Goal: Task Accomplishment & Management: Manage account settings

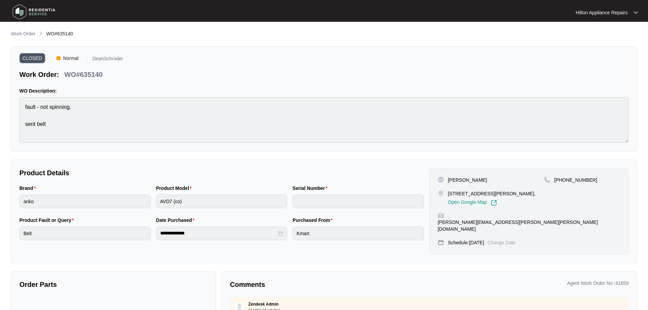
click at [25, 34] on p "Work Order" at bounding box center [23, 33] width 25 height 7
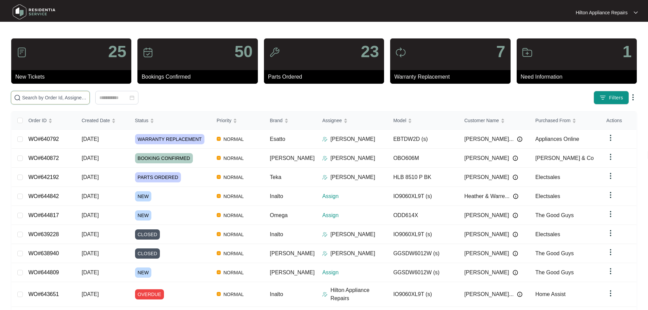
click at [87, 97] on input "text" at bounding box center [54, 97] width 65 height 7
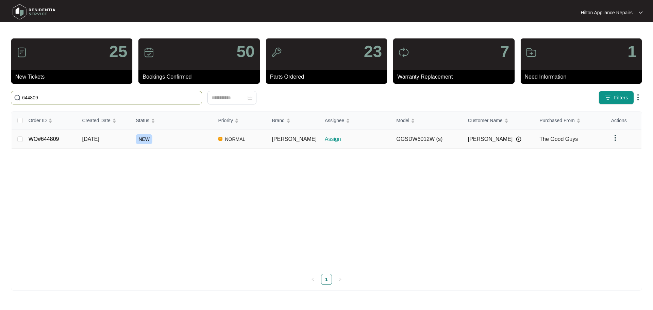
type input "644809"
click at [192, 140] on div "NEW" at bounding box center [174, 139] width 77 height 10
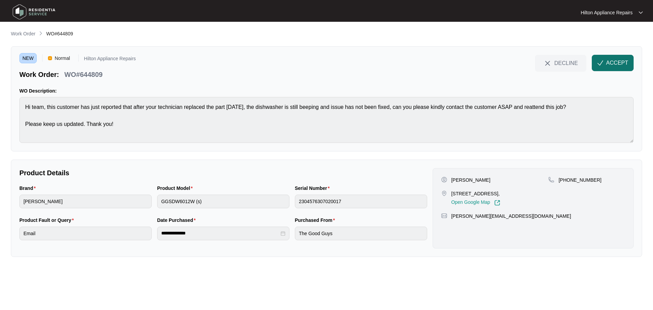
click at [614, 67] on button "ACCEPT" at bounding box center [613, 63] width 42 height 16
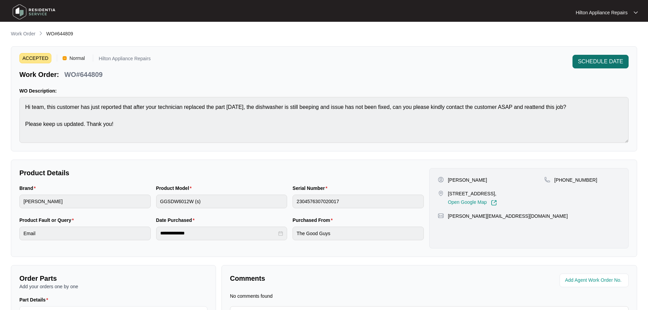
click at [607, 62] on span "SCHEDULE DATE" at bounding box center [600, 62] width 45 height 8
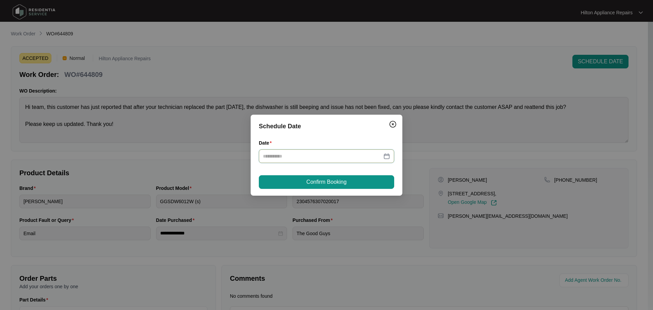
click at [373, 155] on input "Date" at bounding box center [322, 155] width 119 height 7
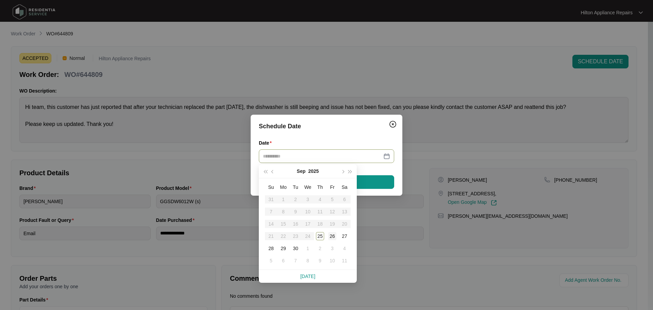
click at [332, 236] on div "26" at bounding box center [332, 236] width 8 height 8
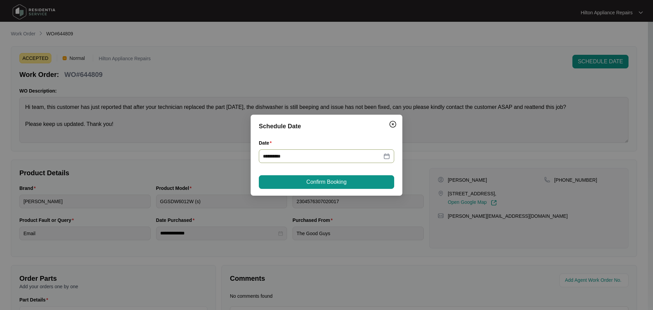
type input "**********"
click at [345, 181] on span "Confirm Booking" at bounding box center [327, 182] width 40 height 8
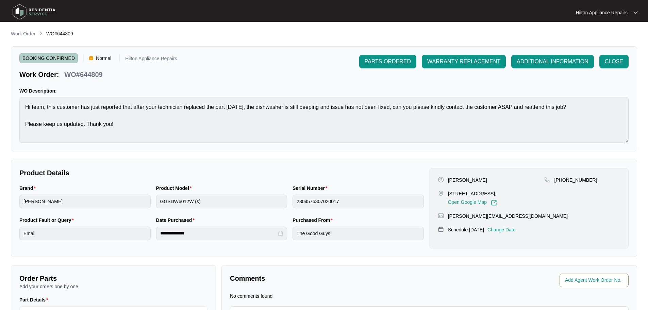
click at [600, 281] on input "string" at bounding box center [595, 280] width 60 height 8
type input "42458"
click at [541, 260] on div "**********" at bounding box center [324, 203] width 626 height 346
click at [22, 35] on p "Work Order" at bounding box center [23, 33] width 25 height 7
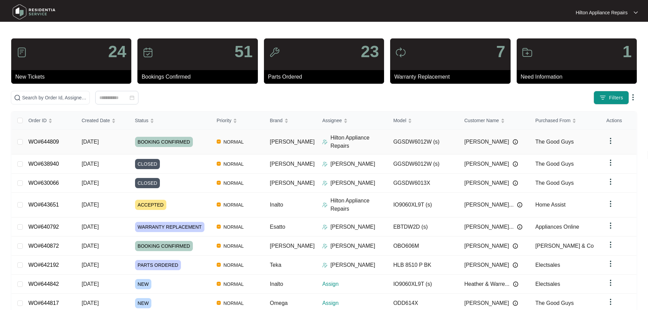
click at [322, 139] on img at bounding box center [324, 141] width 5 height 5
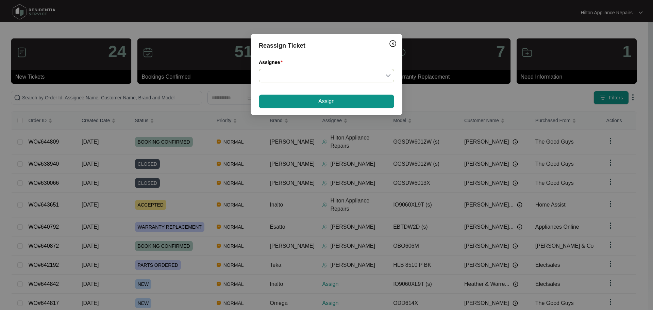
click at [315, 74] on input "Assignee" at bounding box center [326, 75] width 127 height 13
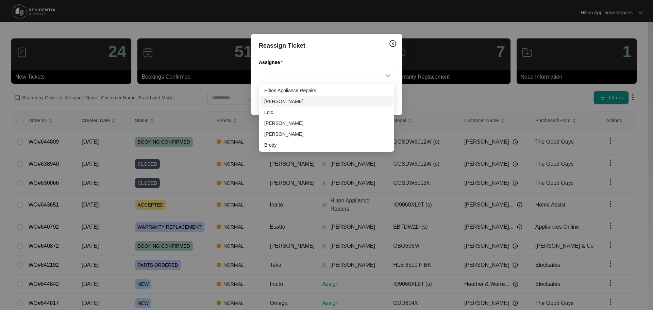
click at [280, 102] on div "[PERSON_NAME]" at bounding box center [326, 101] width 125 height 7
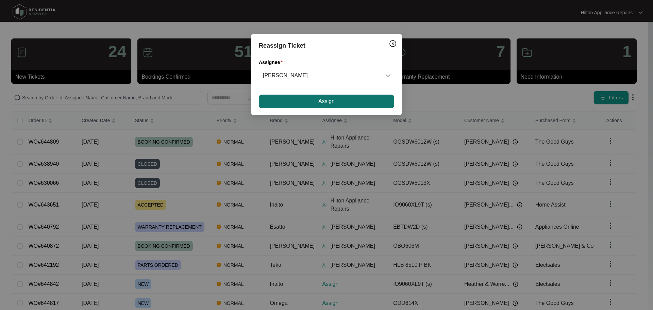
click at [321, 104] on span "Assign" at bounding box center [327, 101] width 16 height 8
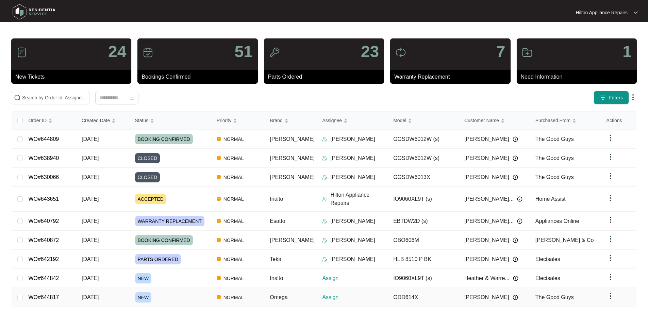
click at [187, 292] on div "NEW" at bounding box center [173, 297] width 76 height 10
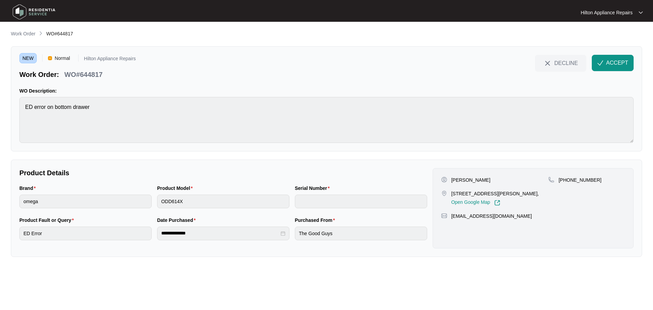
click at [6, 108] on main "**********" at bounding box center [326, 155] width 653 height 310
click at [606, 63] on button "ACCEPT" at bounding box center [613, 63] width 42 height 16
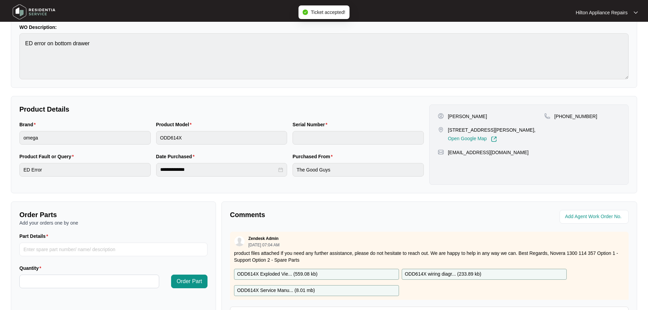
scroll to position [102, 0]
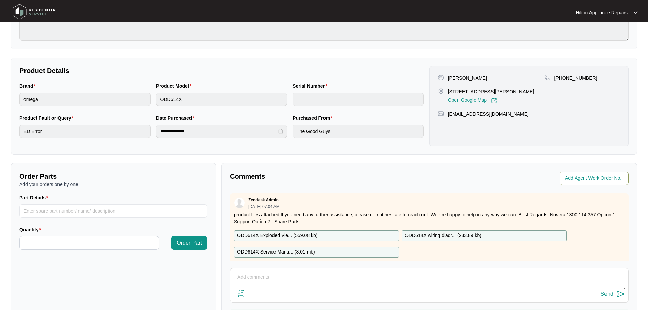
click at [587, 179] on input "string" at bounding box center [595, 178] width 60 height 8
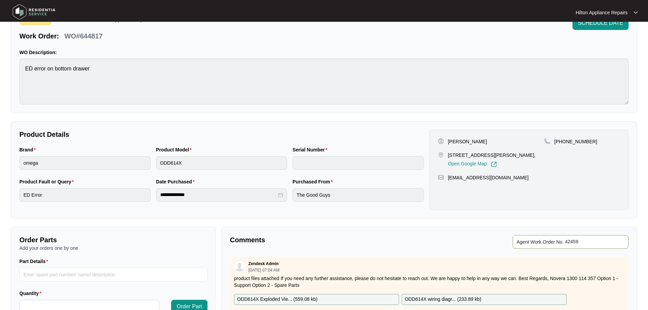
scroll to position [34, 0]
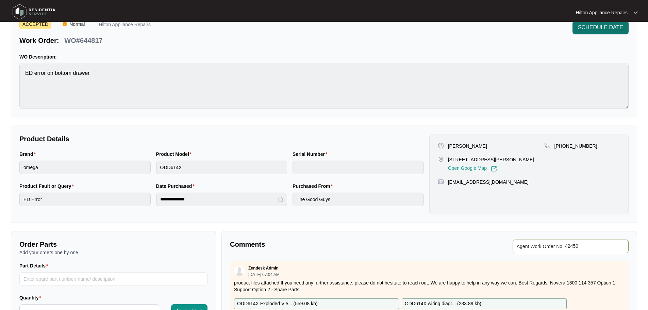
type input "42459"
click at [594, 31] on span "SCHEDULE DATE" at bounding box center [600, 27] width 45 height 8
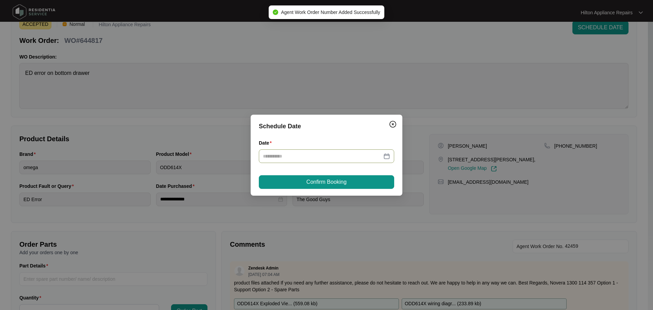
click at [344, 160] on div at bounding box center [326, 156] width 135 height 14
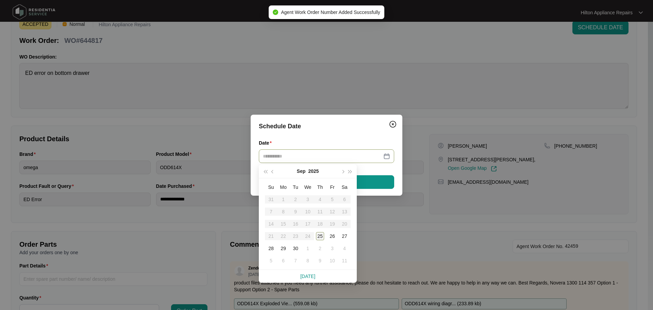
type input "**********"
click at [320, 238] on div "25" at bounding box center [320, 236] width 8 height 8
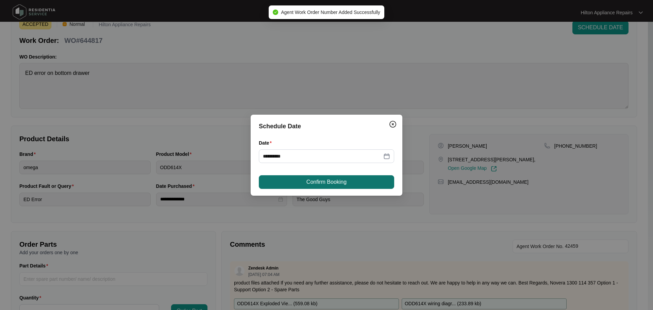
click at [327, 181] on span "Confirm Booking" at bounding box center [327, 182] width 40 height 8
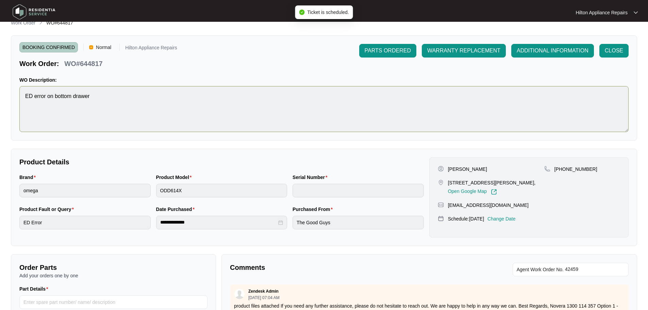
scroll to position [0, 0]
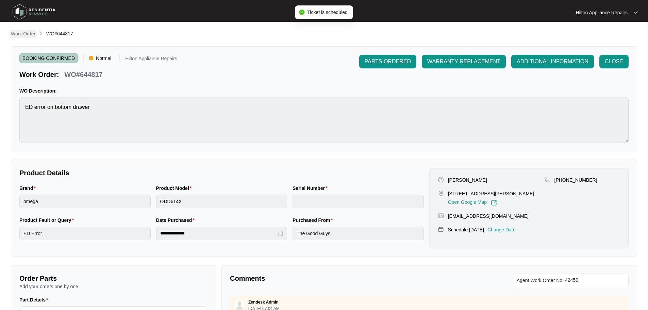
click at [26, 31] on p "Work Order" at bounding box center [23, 33] width 25 height 7
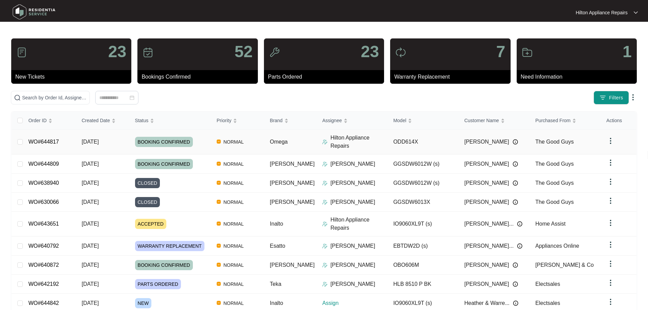
click at [322, 140] on img at bounding box center [324, 141] width 5 height 5
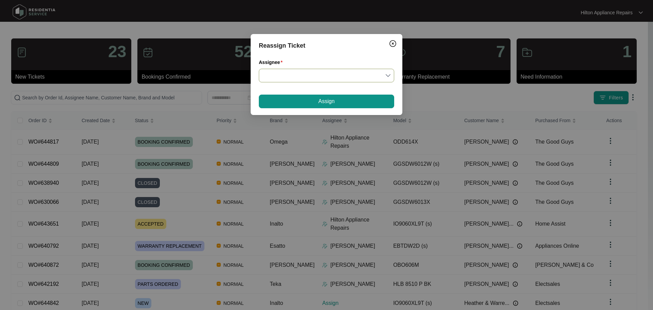
click at [297, 72] on input "Assignee" at bounding box center [326, 75] width 127 height 13
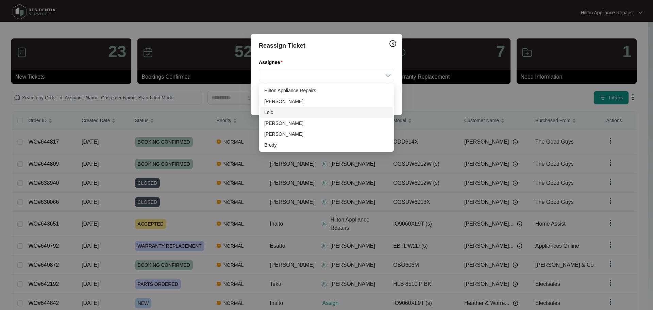
click at [275, 109] on div "Loic" at bounding box center [326, 112] width 125 height 7
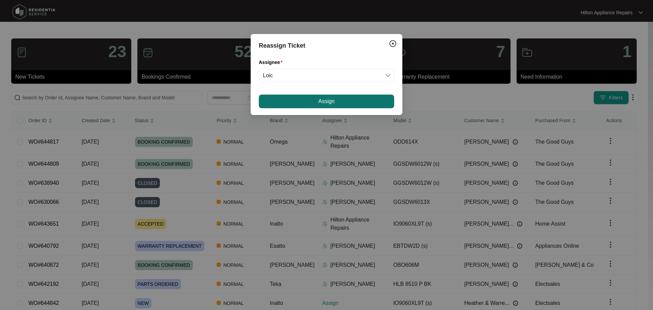
click at [300, 103] on button "Assign" at bounding box center [326, 102] width 135 height 14
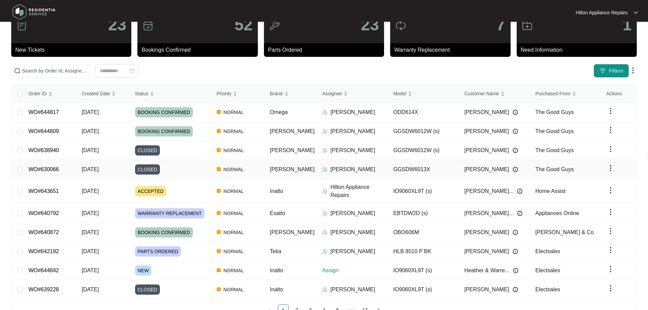
scroll to position [40, 0]
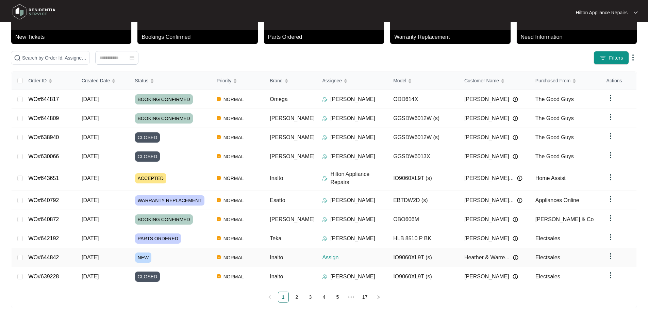
click at [207, 247] on div "Order ID Created Date Status Priority Brand Assignee Model Customer Name Purcha…" at bounding box center [324, 187] width 625 height 231
click at [358, 254] on p "Assign" at bounding box center [355, 258] width 66 height 8
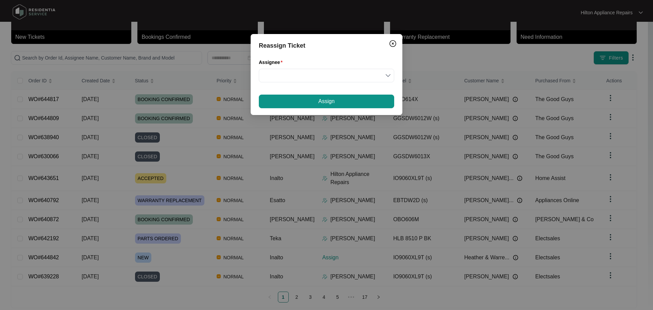
click at [192, 257] on div "Reassign Ticket Assignee Assign" at bounding box center [326, 155] width 653 height 310
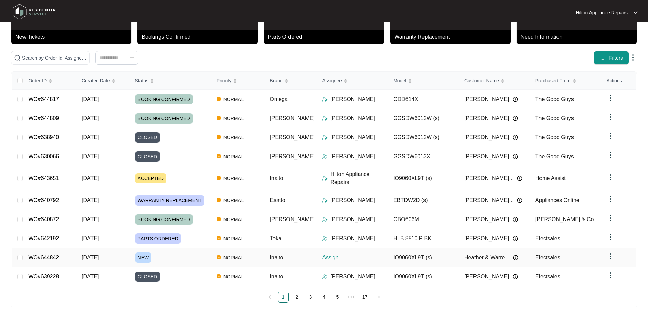
click at [199, 253] on div "NEW" at bounding box center [173, 257] width 76 height 10
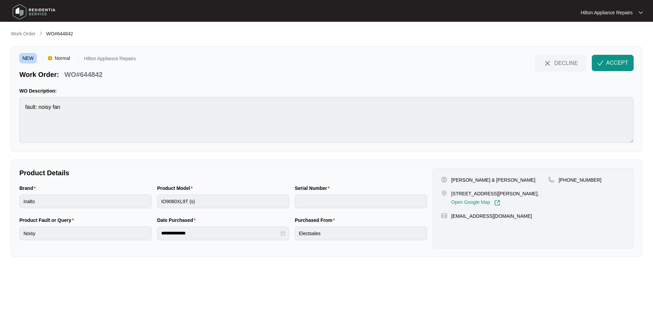
click at [0, 101] on main "**********" at bounding box center [326, 155] width 653 height 310
click at [613, 66] on span "ACCEPT" at bounding box center [617, 63] width 22 height 8
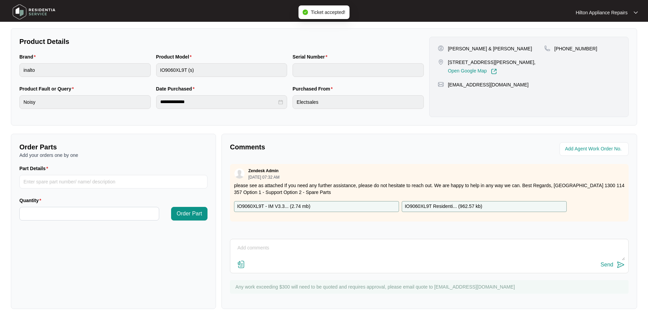
scroll to position [142, 0]
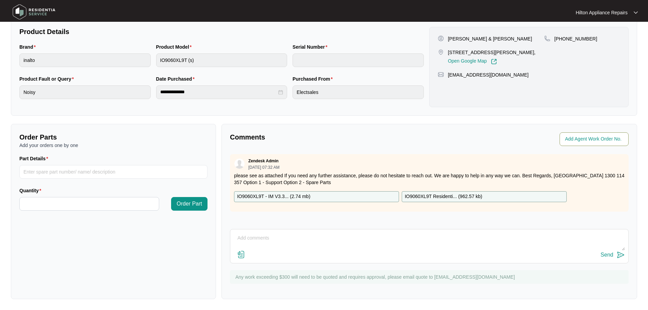
click at [583, 137] on input "string" at bounding box center [595, 139] width 60 height 8
type input "42460"
click at [325, 235] on textarea at bounding box center [429, 242] width 391 height 18
paste textarea "Hi [PERSON_NAME] and [PERSON_NAME], We have attempted to make contact to schedu…"
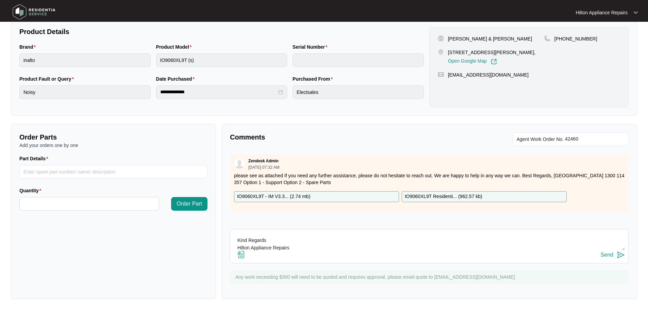
type textarea "Unable to leave message Hi [PERSON_NAME] and [PERSON_NAME], We have attempted t…"
click at [613, 256] on div "Send" at bounding box center [607, 255] width 13 height 6
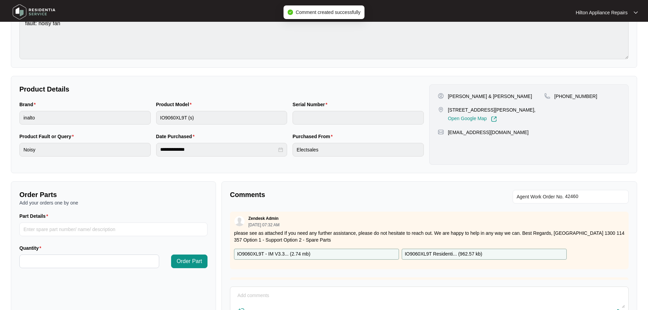
scroll to position [0, 0]
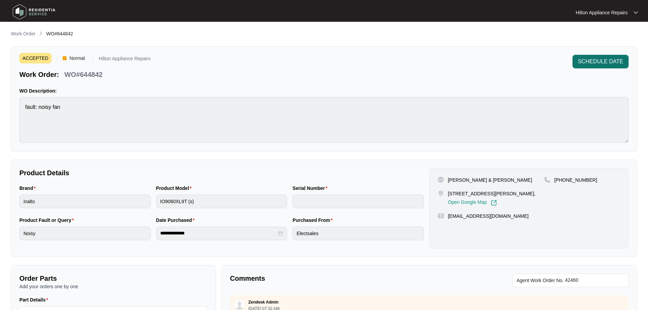
click at [600, 62] on span "SCHEDULE DATE" at bounding box center [600, 62] width 45 height 8
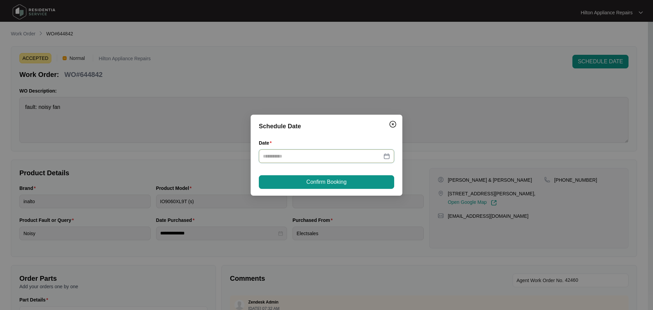
click at [306, 159] on input "Date" at bounding box center [322, 155] width 119 height 7
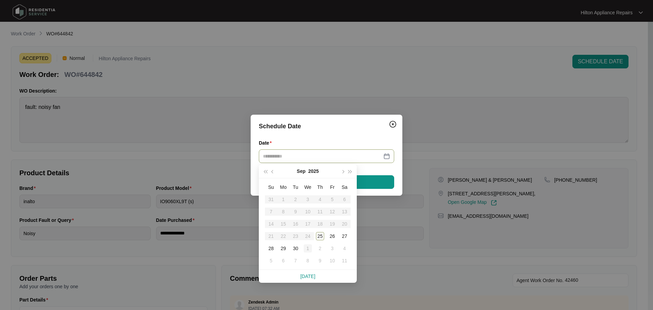
type input "**********"
click at [320, 237] on div "25" at bounding box center [320, 236] width 8 height 8
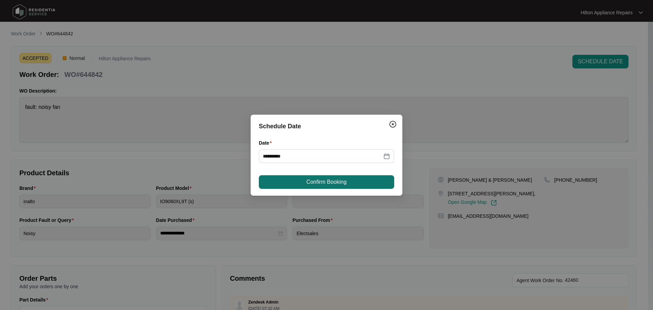
click at [326, 185] on span "Confirm Booking" at bounding box center [327, 182] width 40 height 8
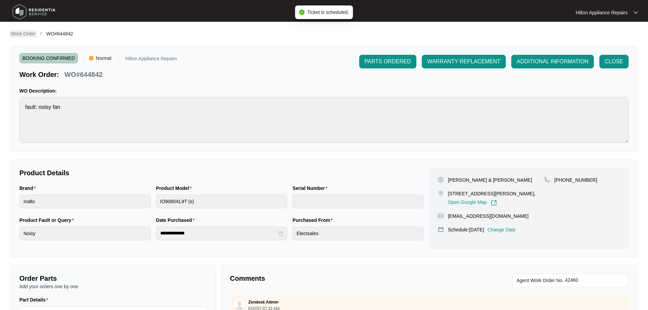
click at [34, 36] on p "Work Order" at bounding box center [23, 33] width 25 height 7
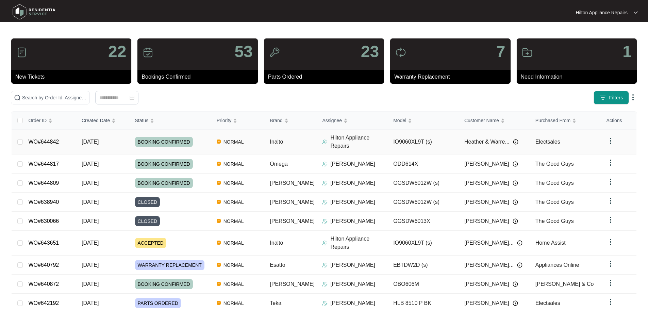
click at [322, 139] on img at bounding box center [324, 141] width 5 height 5
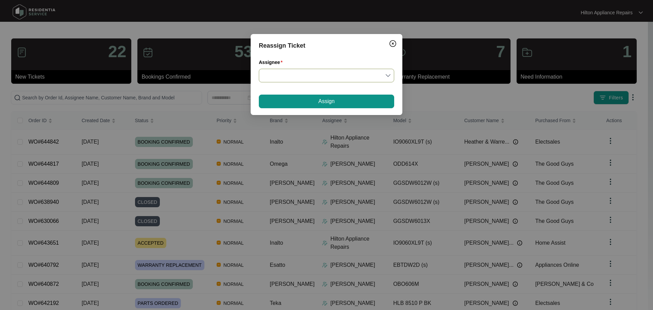
click at [316, 78] on input "Assignee" at bounding box center [326, 75] width 127 height 13
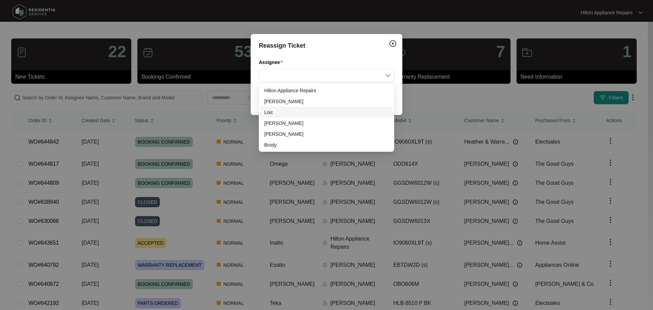
click at [276, 112] on div "Loic" at bounding box center [326, 112] width 125 height 7
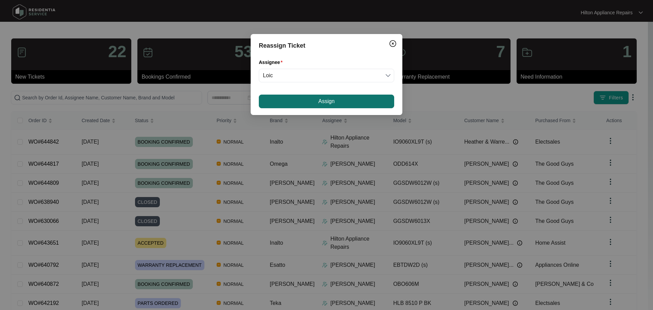
click at [313, 99] on button "Assign" at bounding box center [326, 102] width 135 height 14
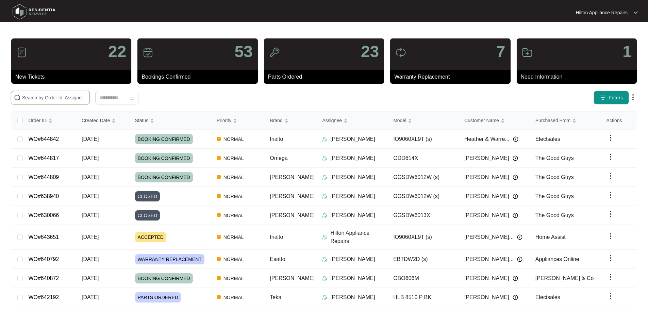
click at [87, 97] on input "text" at bounding box center [54, 97] width 65 height 7
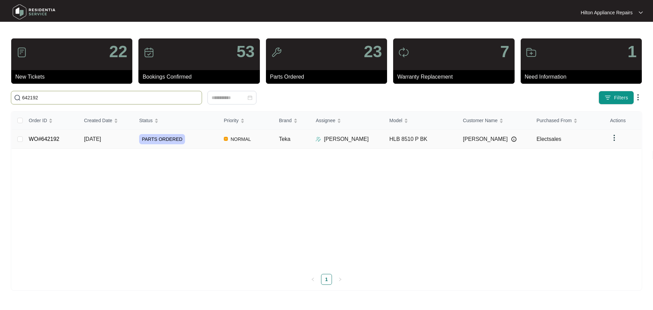
type input "642192"
click at [200, 140] on div "PARTS ORDERED" at bounding box center [178, 139] width 79 height 10
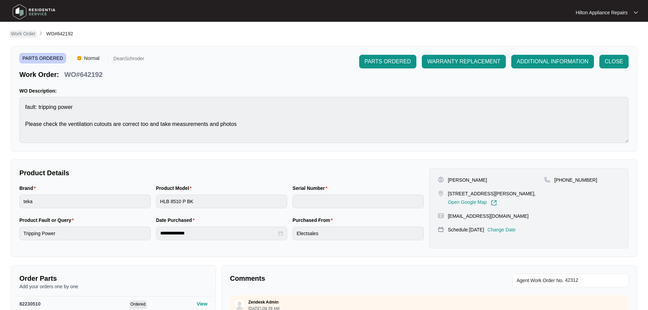
click at [19, 33] on p "Work Order" at bounding box center [23, 33] width 25 height 7
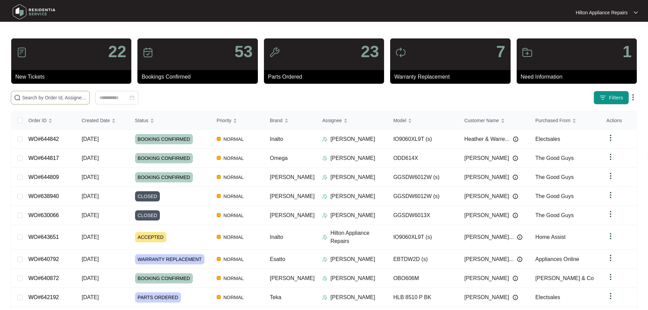
click at [75, 96] on input "text" at bounding box center [54, 97] width 65 height 7
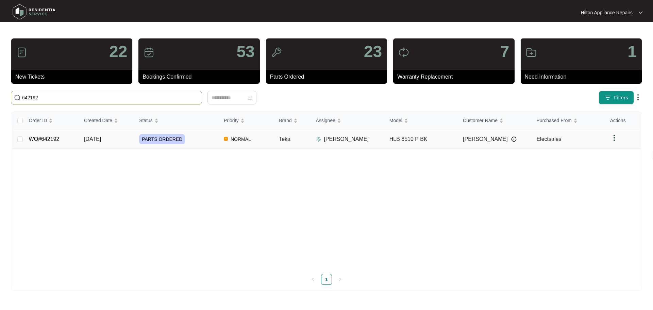
type input "642192"
click at [198, 141] on div "PARTS ORDERED" at bounding box center [178, 139] width 79 height 10
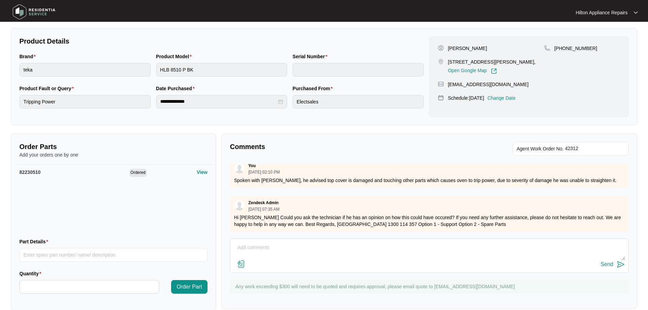
scroll to position [136, 0]
